Goal: Communication & Community: Answer question/provide support

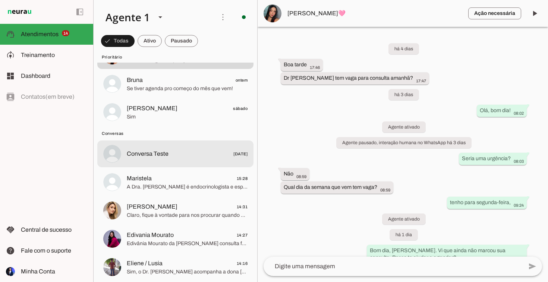
scroll to position [349, 0]
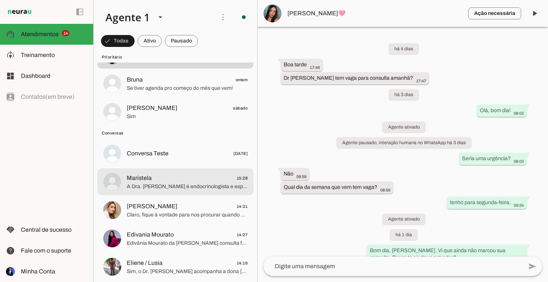
click at [158, 184] on span "A Dra. [PERSON_NAME] é endocrinologista e especialista em emagrecimento, tratam…" at bounding box center [187, 186] width 121 height 7
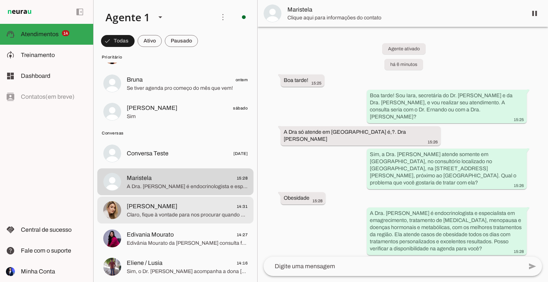
click at [166, 209] on span "[PERSON_NAME] 14:31" at bounding box center [187, 206] width 121 height 9
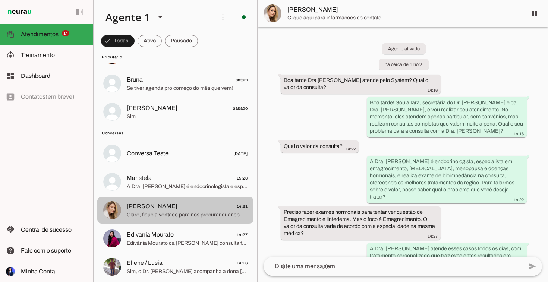
scroll to position [77, 0]
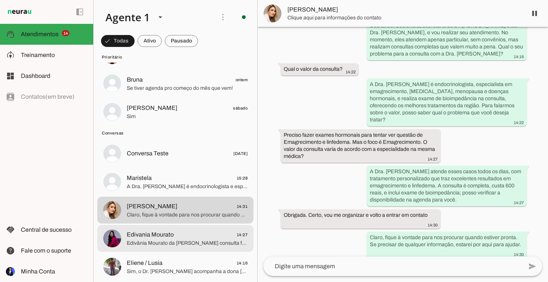
click at [166, 235] on span "Edivania Mourato" at bounding box center [150, 234] width 47 height 9
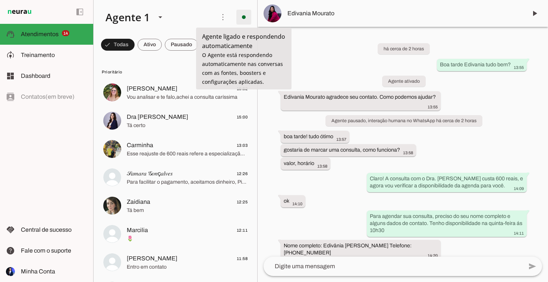
click at [246, 17] on span at bounding box center [244, 17] width 18 height 18
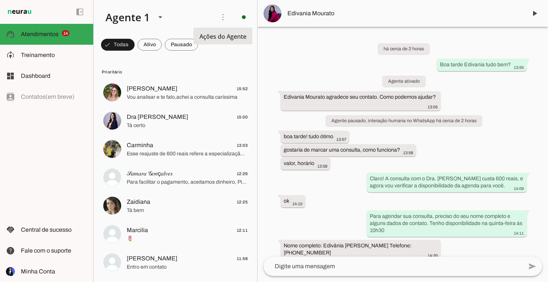
click at [204, 16] on slot at bounding box center [154, 16] width 110 height 25
click at [222, 17] on span at bounding box center [223, 17] width 18 height 18
click at [197, 22] on slot at bounding box center [154, 16] width 110 height 25
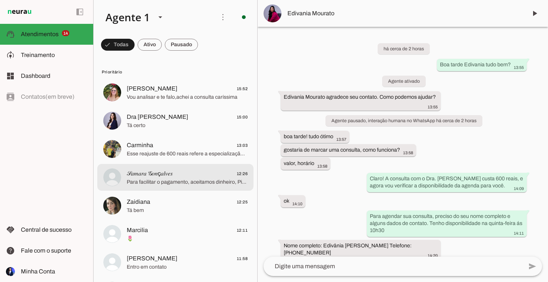
click at [187, 176] on span "𝒮𝑎𝑚𝑎𝑟𝑎 𝒢𝑜𝑛ç𝑎𝑙𝑣𝑒𝑠 12:26" at bounding box center [187, 173] width 121 height 9
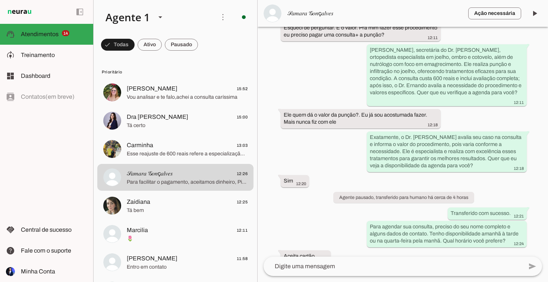
scroll to position [359, 0]
